Goal: Find contact information: Find contact information

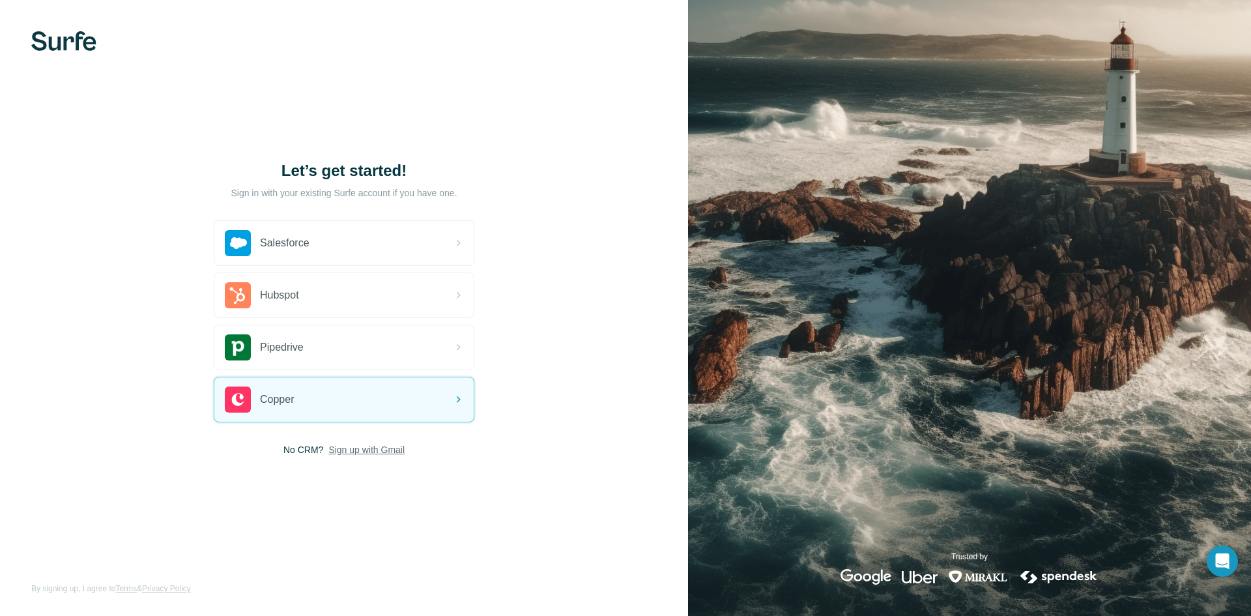
click at [370, 451] on span "Sign up with Gmail" at bounding box center [366, 449] width 76 height 13
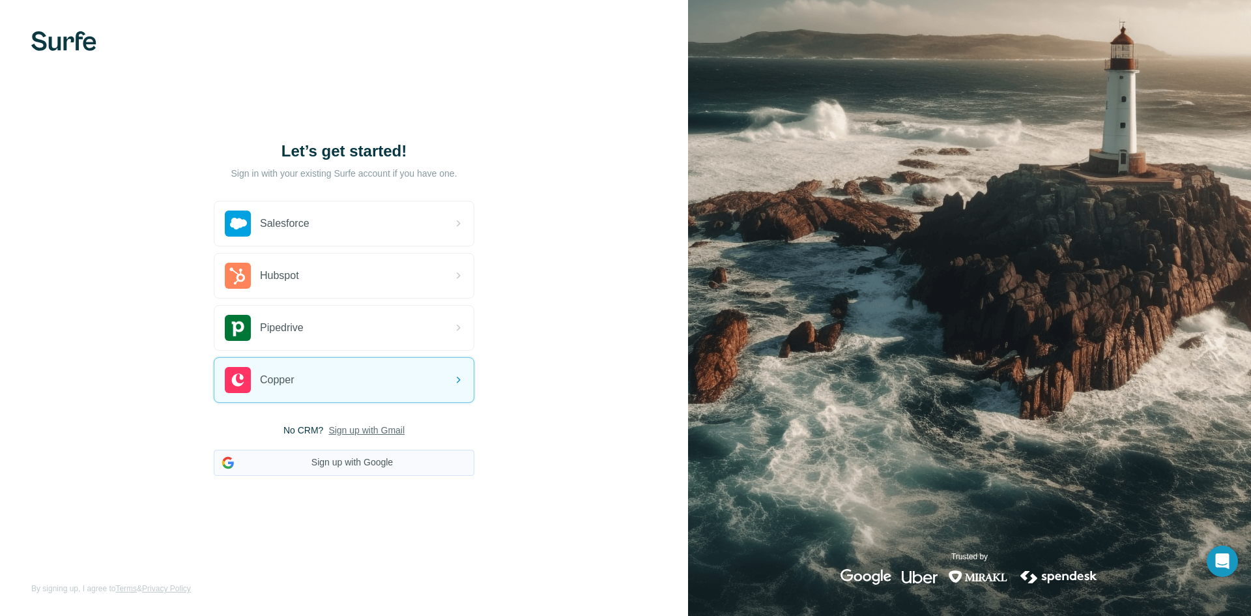
click at [356, 465] on button "Sign up with Google" at bounding box center [344, 463] width 261 height 26
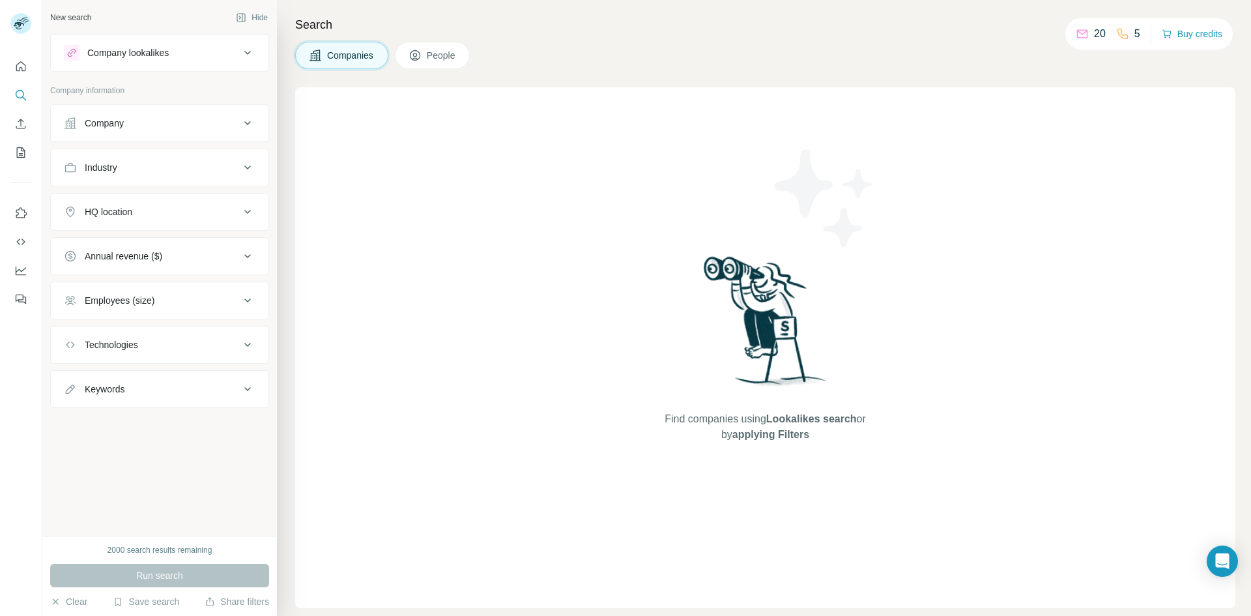
click at [210, 128] on div "Company" at bounding box center [152, 123] width 176 height 13
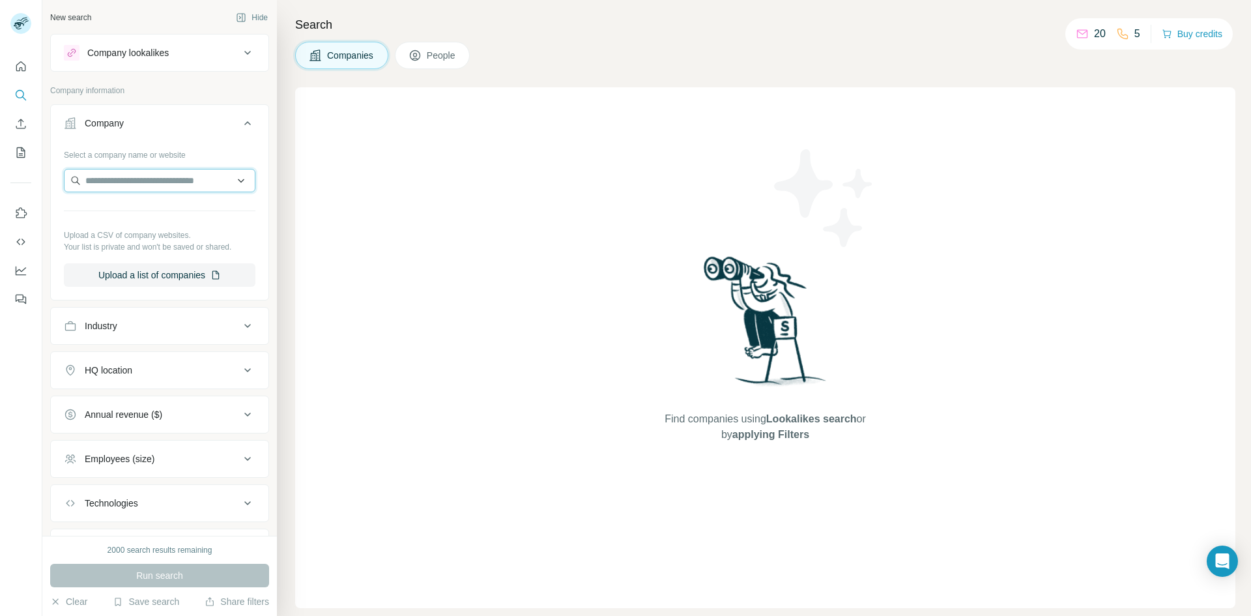
click at [130, 175] on input "text" at bounding box center [160, 180] width 192 height 23
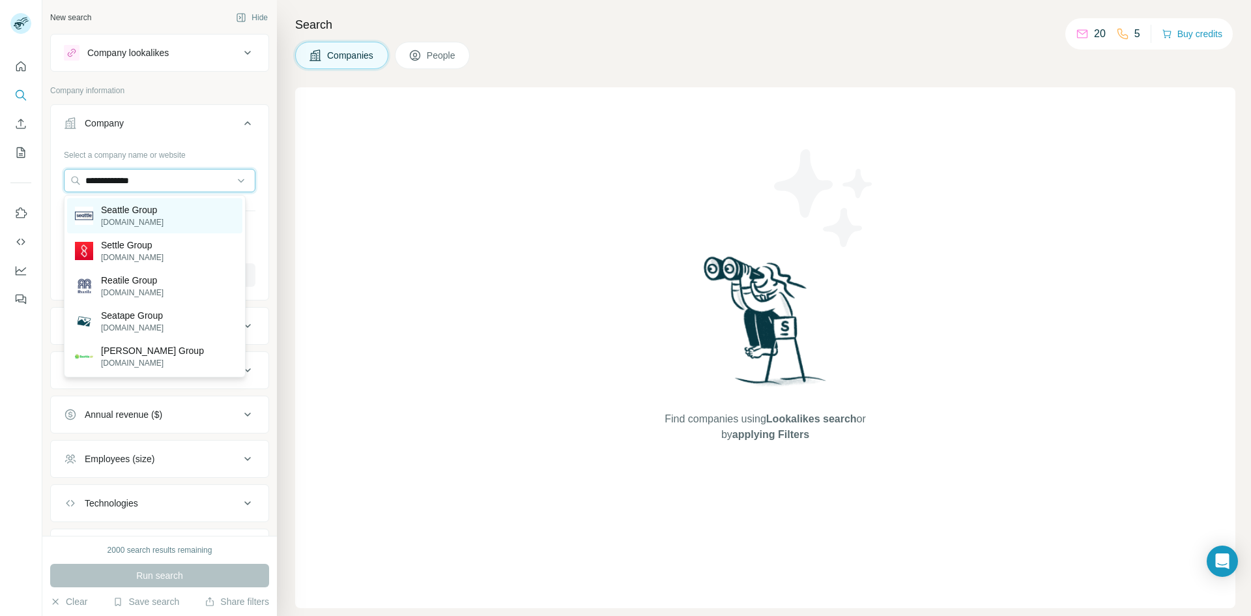
type input "**********"
click at [128, 207] on p "Seattle Group" at bounding box center [132, 209] width 63 height 13
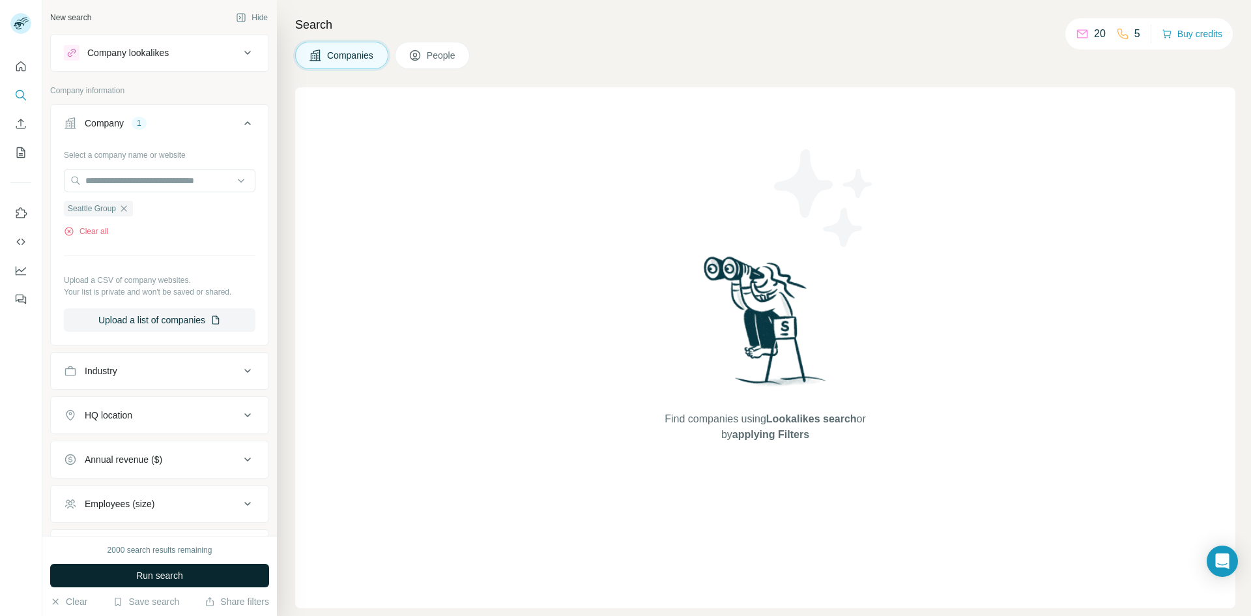
click at [174, 573] on span "Run search" at bounding box center [159, 575] width 47 height 13
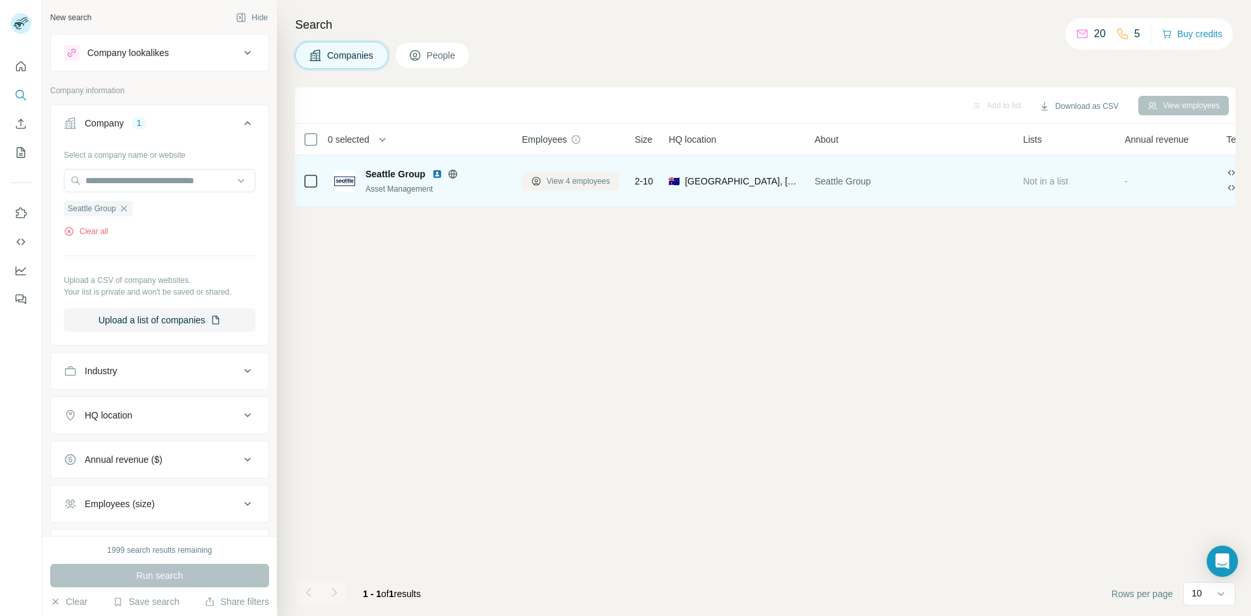
click at [570, 182] on span "View 4 employees" at bounding box center [578, 181] width 63 height 12
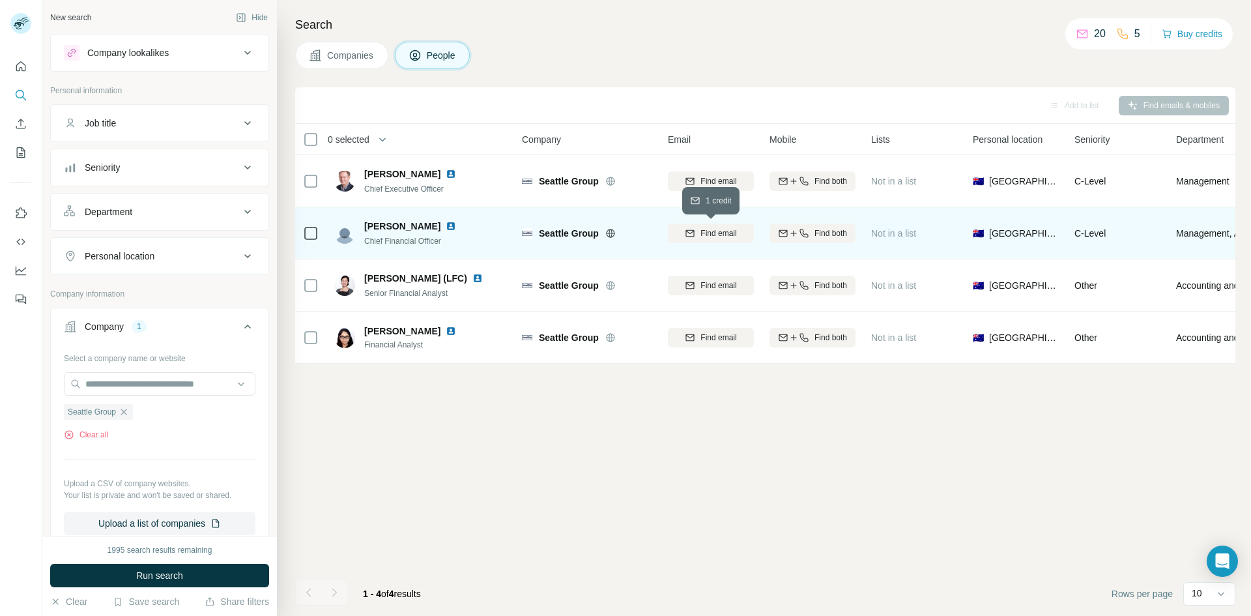
click at [716, 233] on span "Find email" at bounding box center [719, 233] width 36 height 12
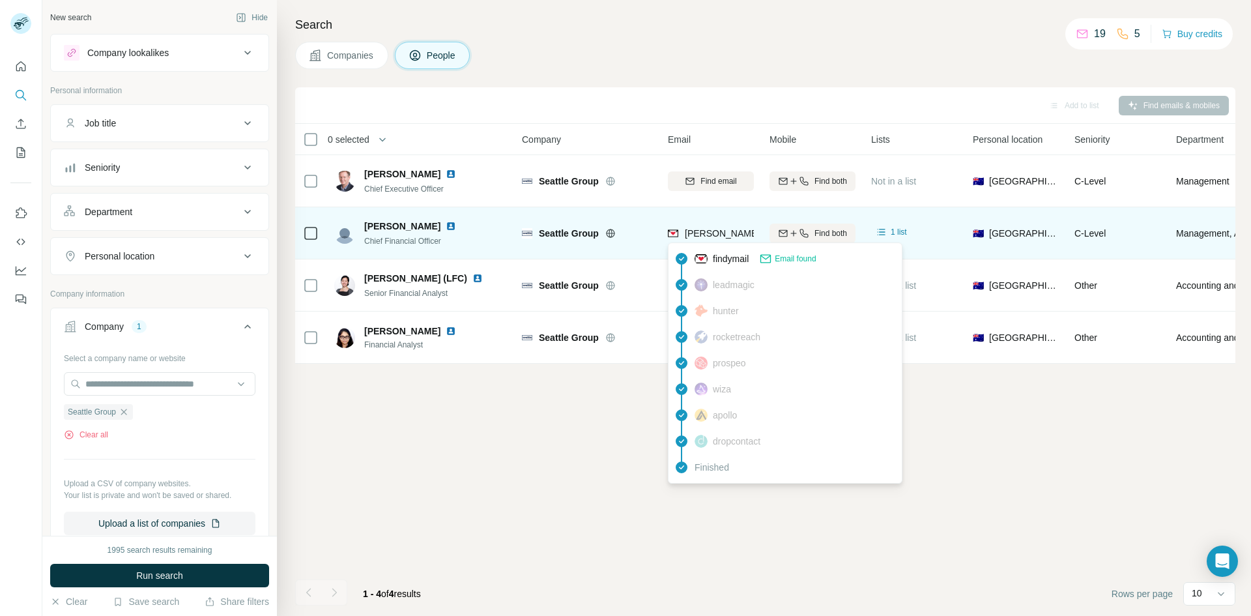
click at [721, 234] on span "vanessa.tancredi@seattlegroup.com.au" at bounding box center [837, 233] width 305 height 10
drag, startPoint x: 716, startPoint y: 237, endPoint x: 707, endPoint y: 229, distance: 12.0
click at [707, 229] on span "vanessa.tancredi@seattlegroup.com.au" at bounding box center [837, 233] width 305 height 10
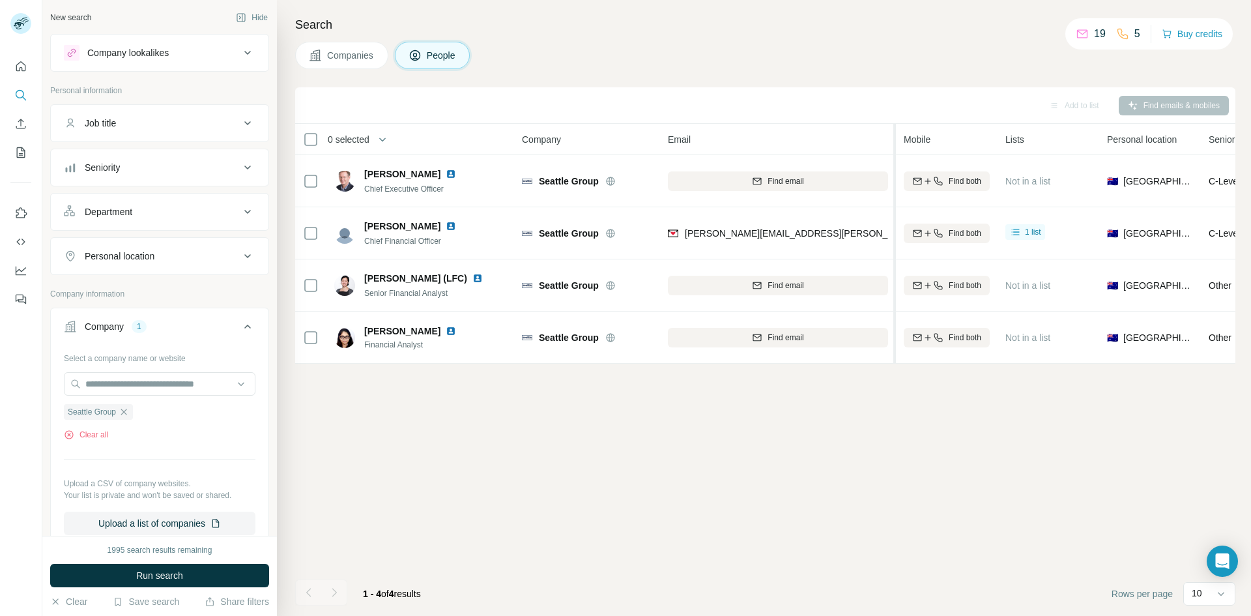
drag, startPoint x: 761, startPoint y: 131, endPoint x: 896, endPoint y: 152, distance: 136.5
click at [0, 0] on tr "0 selected People Company Email Mobile Lists Personal location Seniority Depart…" at bounding box center [0, 0] width 0 height 0
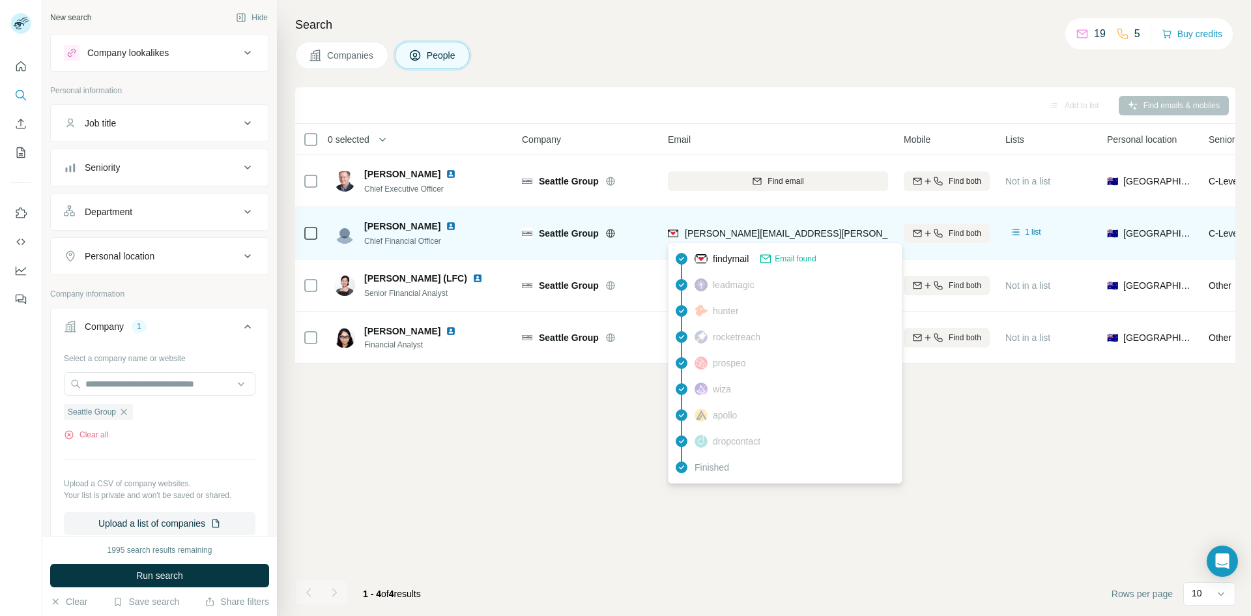
click at [773, 237] on span "vanessa.tancredi@seattlegroup.com.au" at bounding box center [837, 233] width 305 height 10
click at [773, 238] on span "vanessa.tancredi@seattlegroup.com.au" at bounding box center [837, 233] width 305 height 10
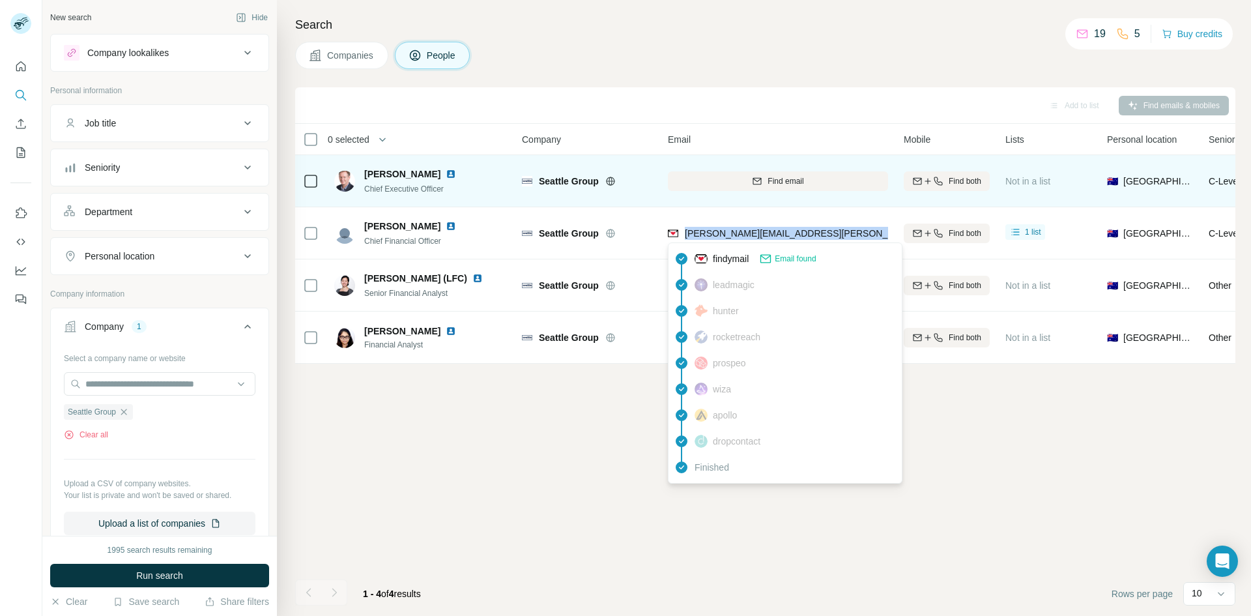
copy tr "vanessa.tancredi@seattlegroup.com.au"
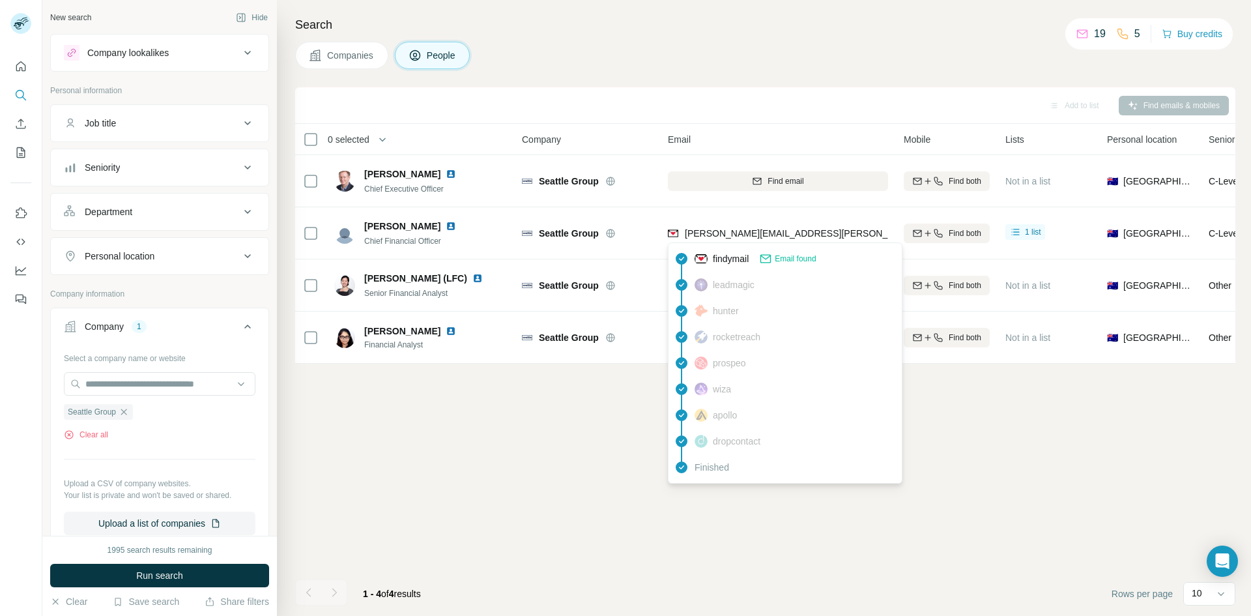
click at [534, 536] on div "Add to list Find emails & mobiles 0 selected People Company Email Mobile Lists …" at bounding box center [765, 351] width 940 height 528
